Goal: Information Seeking & Learning: Learn about a topic

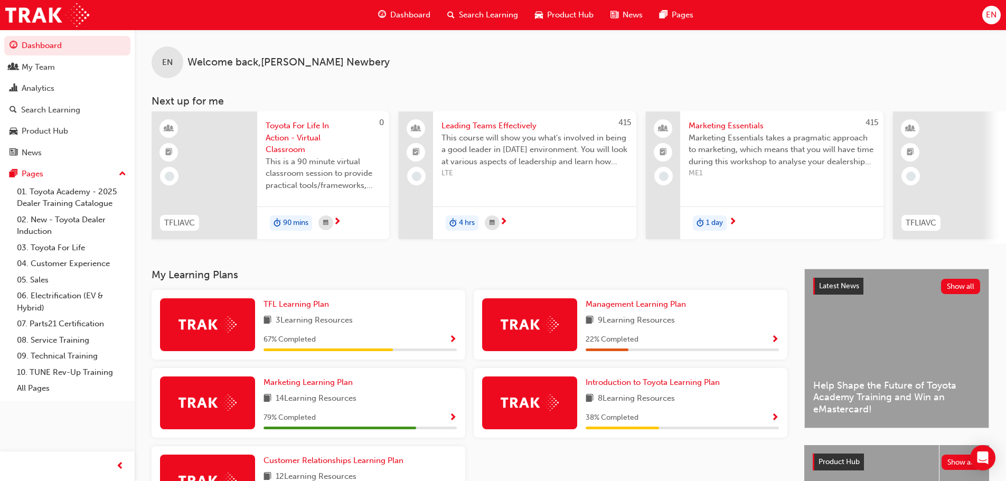
click at [472, 13] on span "Search Learning" at bounding box center [488, 15] width 59 height 12
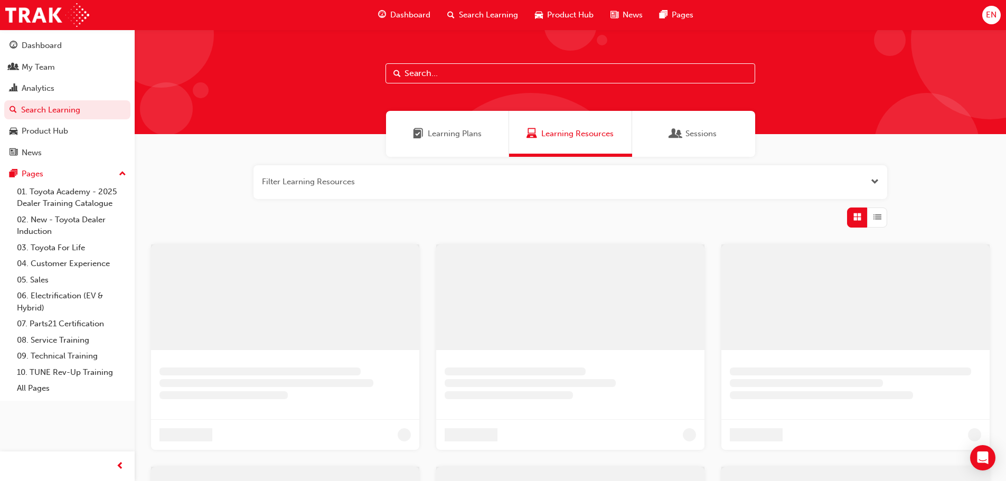
click at [435, 75] on input "text" at bounding box center [571, 73] width 370 height 20
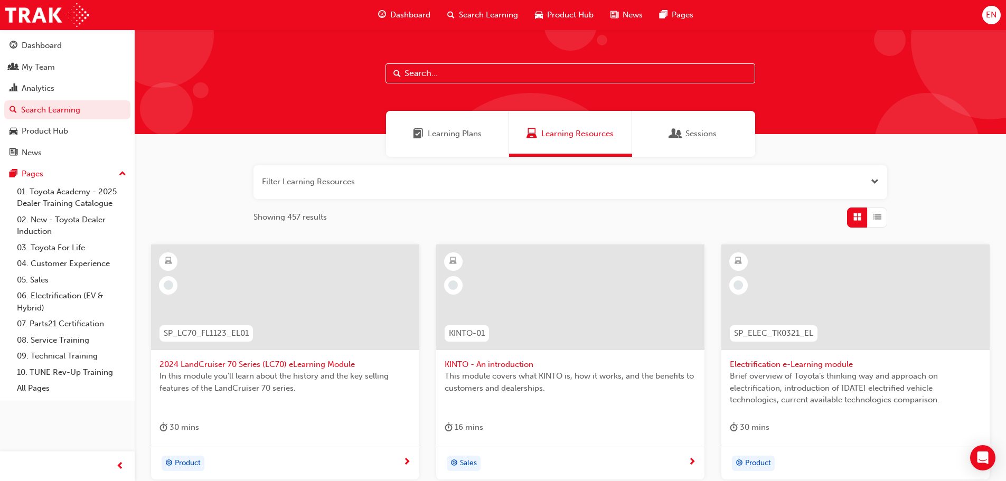
type input "f"
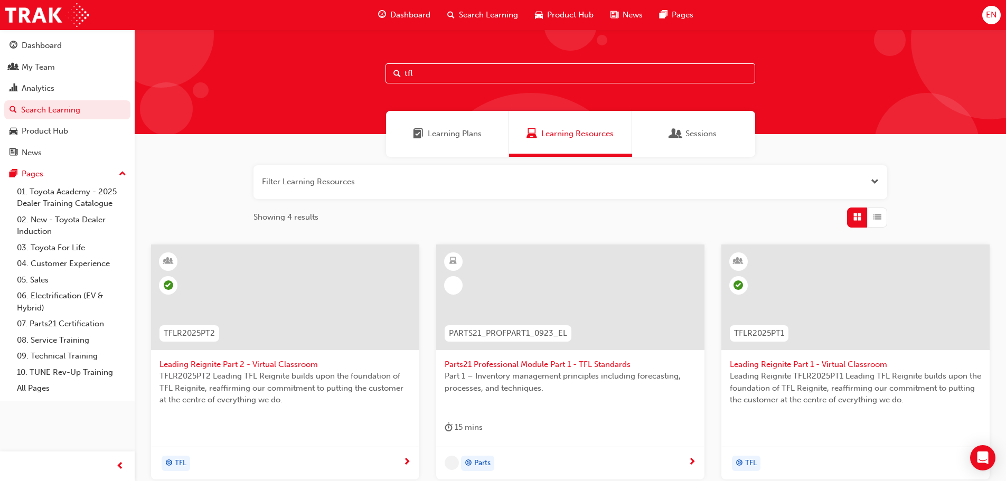
click at [450, 74] on input "tfl" at bounding box center [571, 73] width 370 height 20
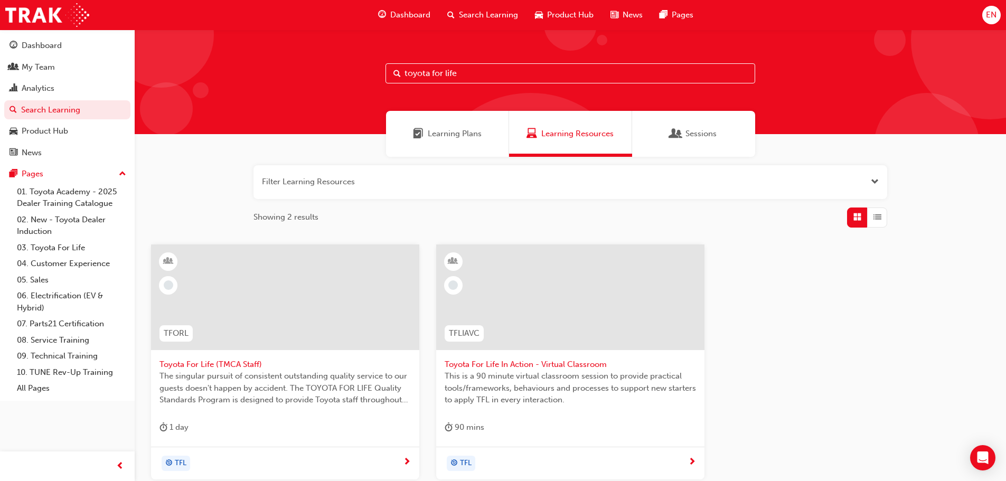
type input "toyota for life"
click at [539, 365] on span "Toyota For Life In Action - Virtual Classroom" at bounding box center [570, 365] width 251 height 12
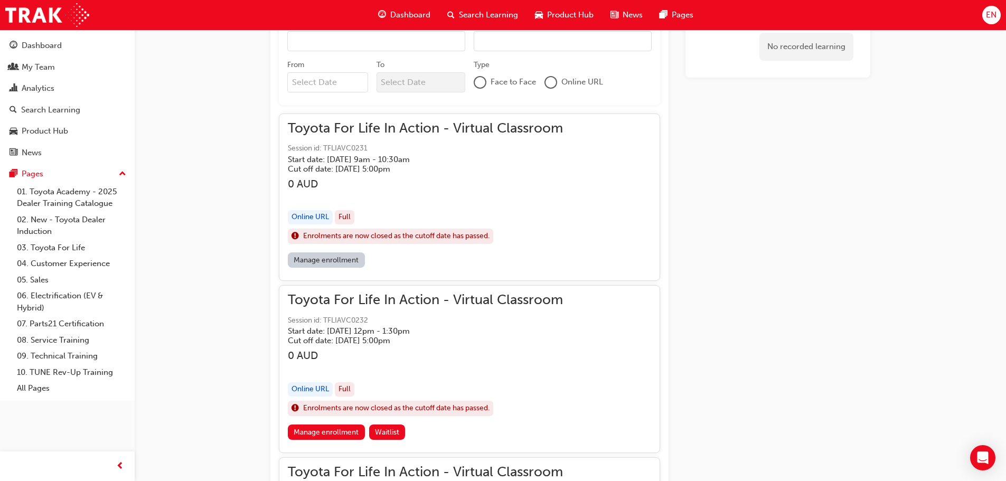
scroll to position [652, 0]
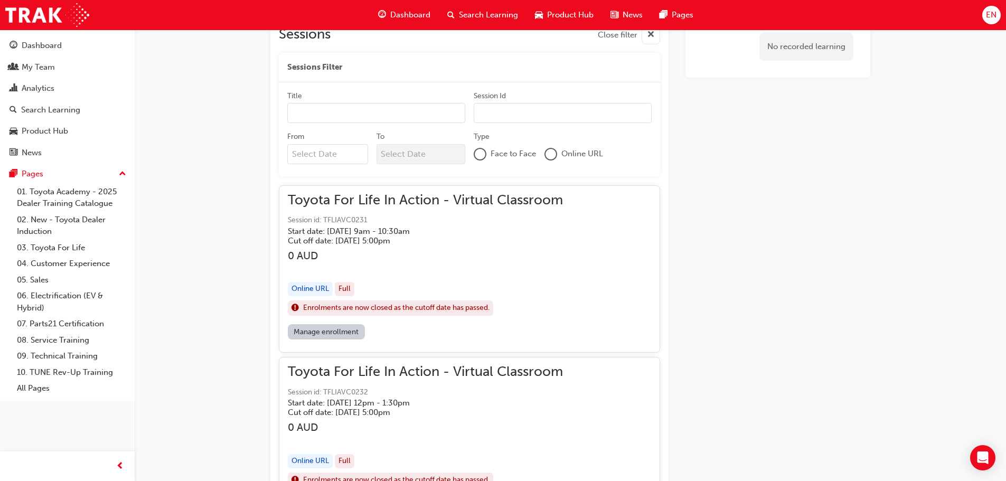
click at [340, 211] on div "Toyota For Life In Action - Virtual Classroom Session id: TFLIAVC0231 Start dat…" at bounding box center [425, 219] width 275 height 51
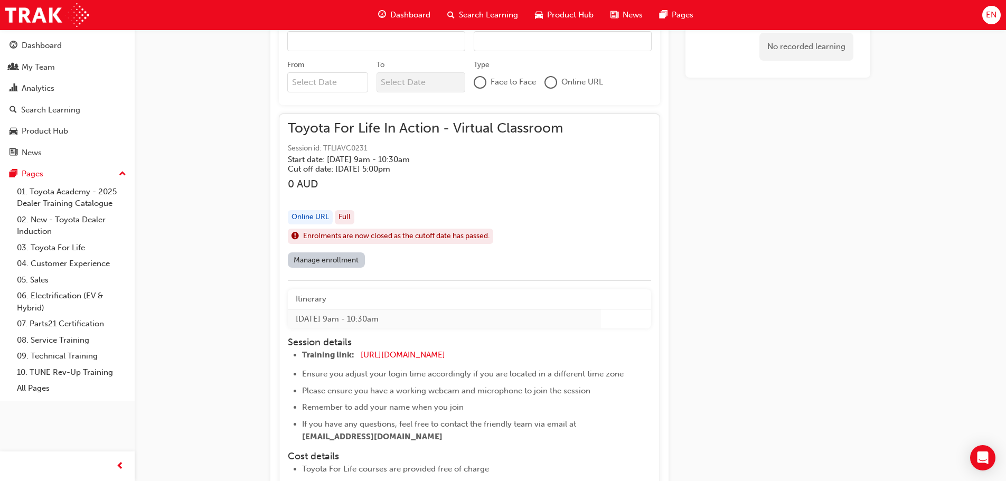
scroll to position [810, 0]
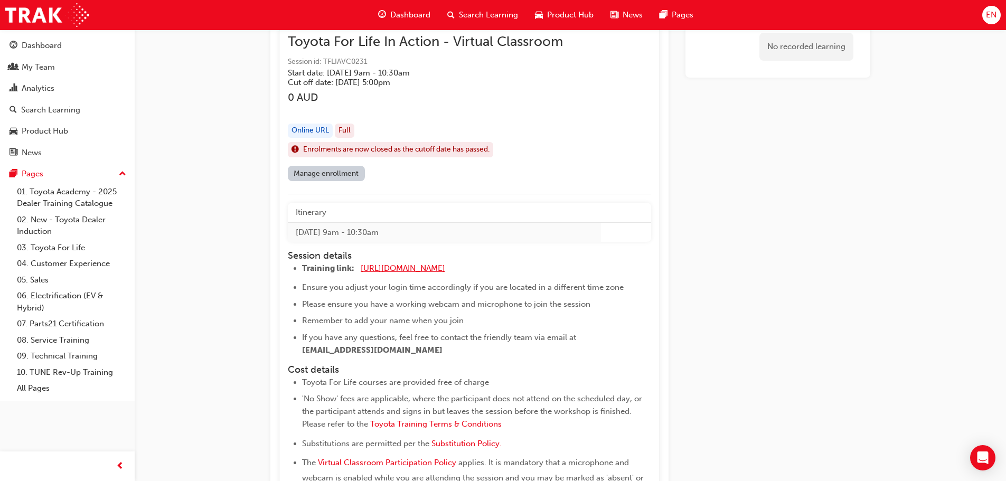
click at [400, 270] on span "[URL][DOMAIN_NAME]" at bounding box center [403, 269] width 85 height 10
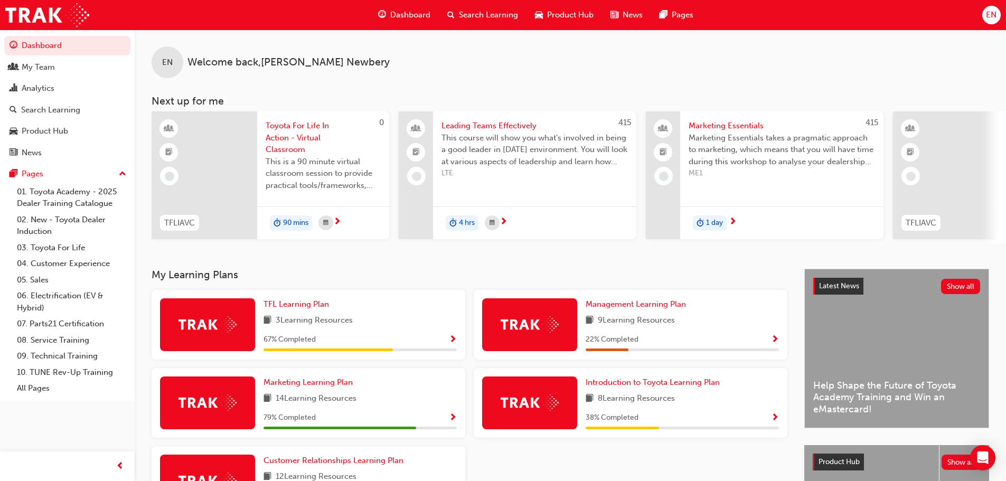
click at [992, 15] on span "EN" at bounding box center [991, 15] width 11 height 12
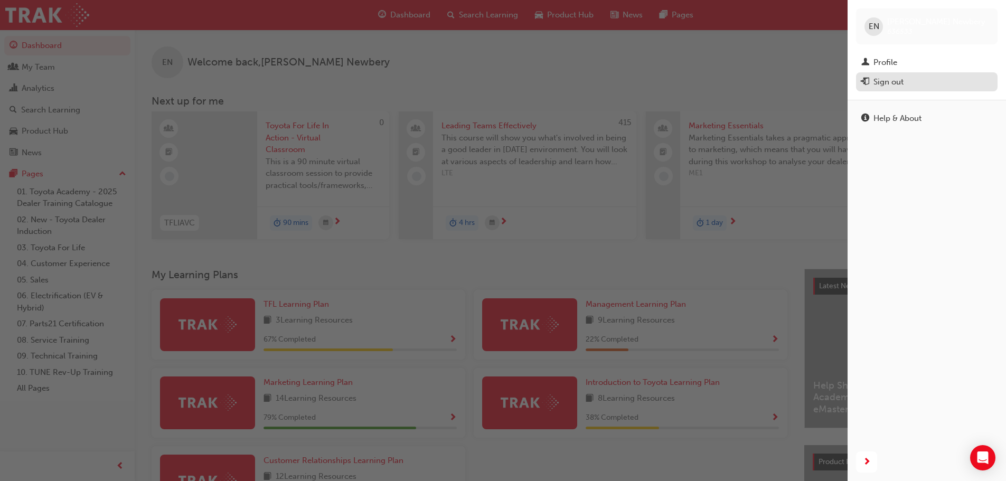
click at [899, 91] on button "Sign out" at bounding box center [927, 82] width 142 height 20
